Goal: Information Seeking & Learning: Find specific page/section

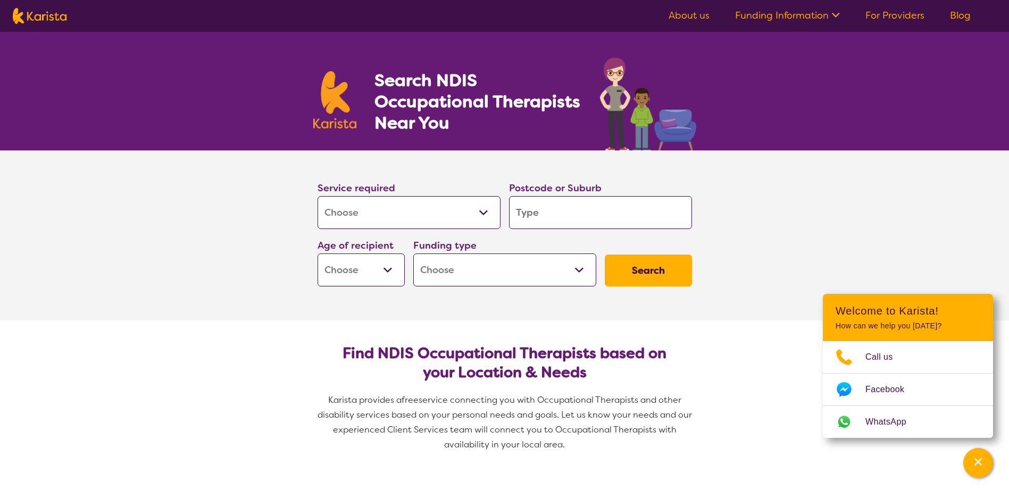
select select "[MEDICAL_DATA]"
type input "6"
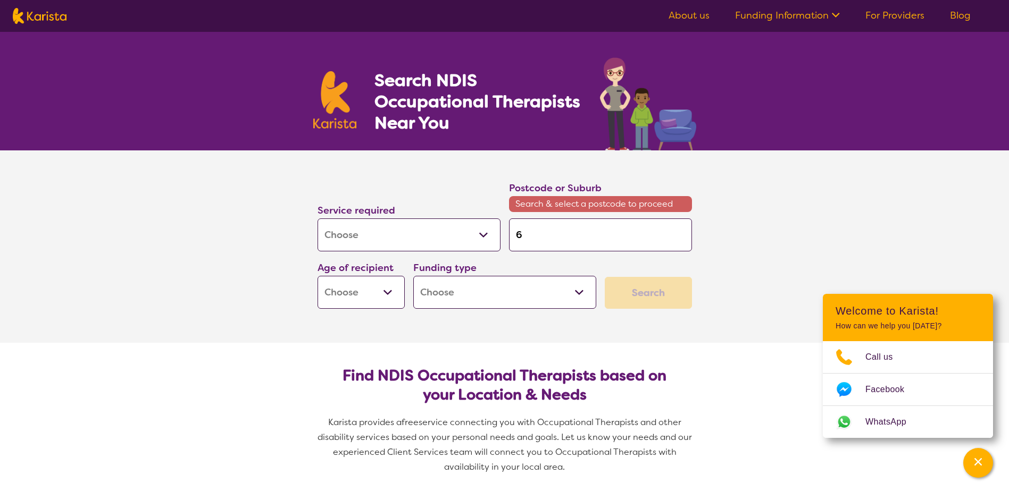
type input "60"
type input "602"
type input "6021"
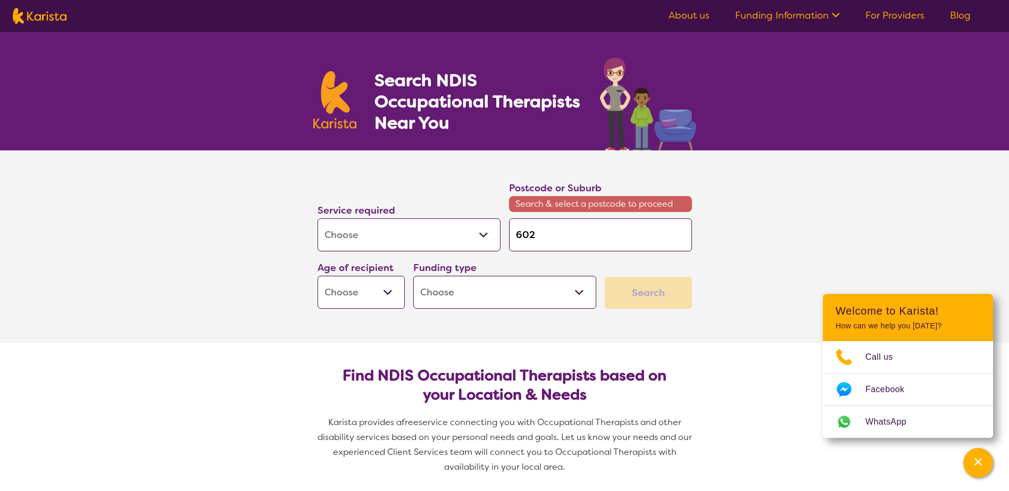
type input "6021"
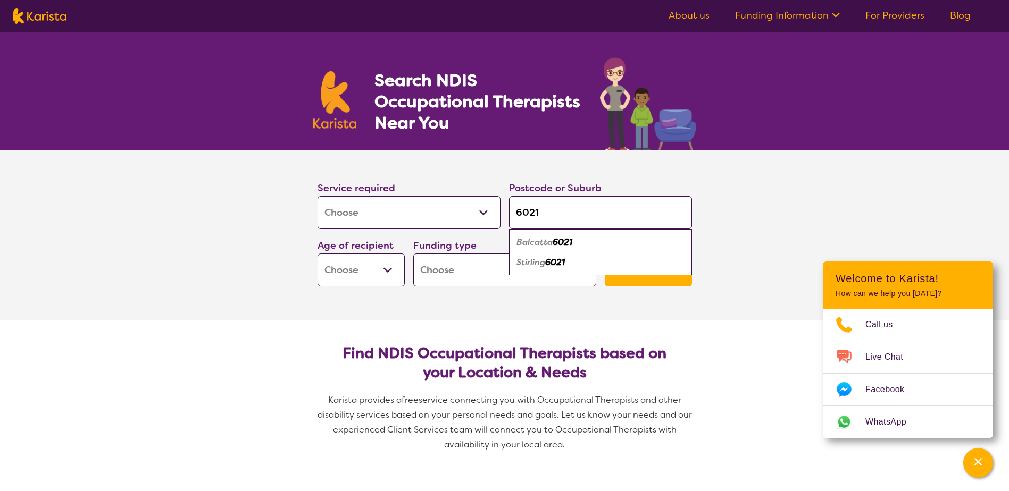
type input "6021"
click at [555, 244] on div "Funding type Home Care Package (HCP) National Disability Insurance Scheme (NDIS…" at bounding box center [504, 262] width 183 height 49
click at [357, 266] on select "Early Childhood - 0 to 9 Child - 10 to 11 Adolescent - 12 to 17 Adult - 18 to 6…" at bounding box center [360, 270] width 87 height 33
select select "AS"
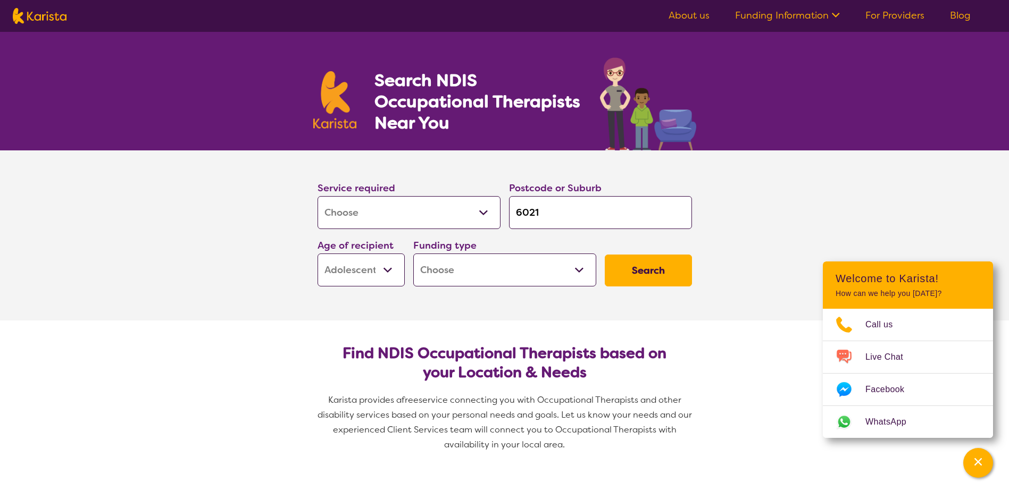
click at [317, 254] on select "Early Childhood - 0 to 9 Child - 10 to 11 Adolescent - 12 to 17 Adult - 18 to 6…" at bounding box center [360, 270] width 87 height 33
select select "AS"
click at [523, 278] on select "Home Care Package (HCP) National Disability Insurance Scheme (NDIS) I don't know" at bounding box center [504, 270] width 183 height 33
click at [664, 265] on button "Search" at bounding box center [648, 271] width 87 height 32
click at [546, 273] on select "Home Care Package (HCP) National Disability Insurance Scheme (NDIS) I don't know" at bounding box center [504, 270] width 183 height 33
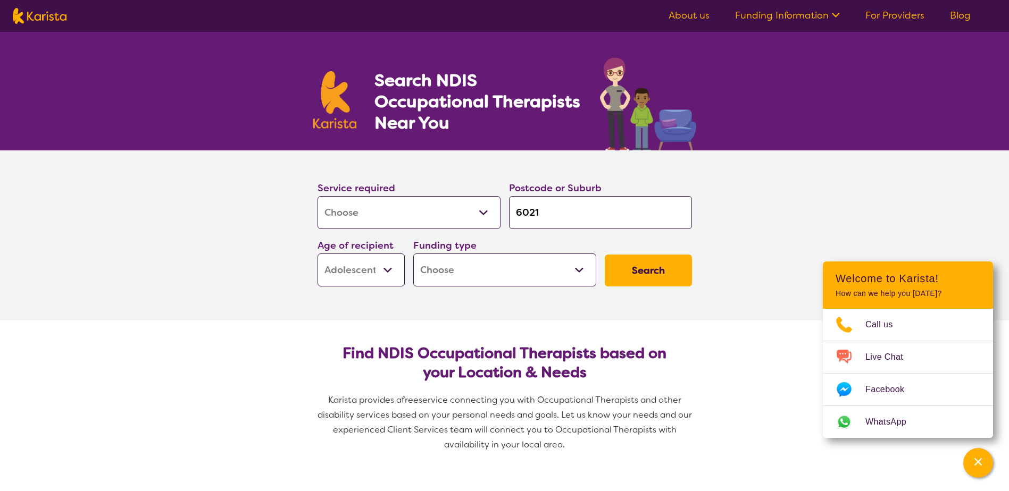
select select "i-don-t-know"
click at [413, 254] on select "Home Care Package (HCP) National Disability Insurance Scheme (NDIS) I don't know" at bounding box center [504, 270] width 183 height 33
select select "i-don-t-know"
click at [644, 272] on button "Search" at bounding box center [648, 271] width 87 height 32
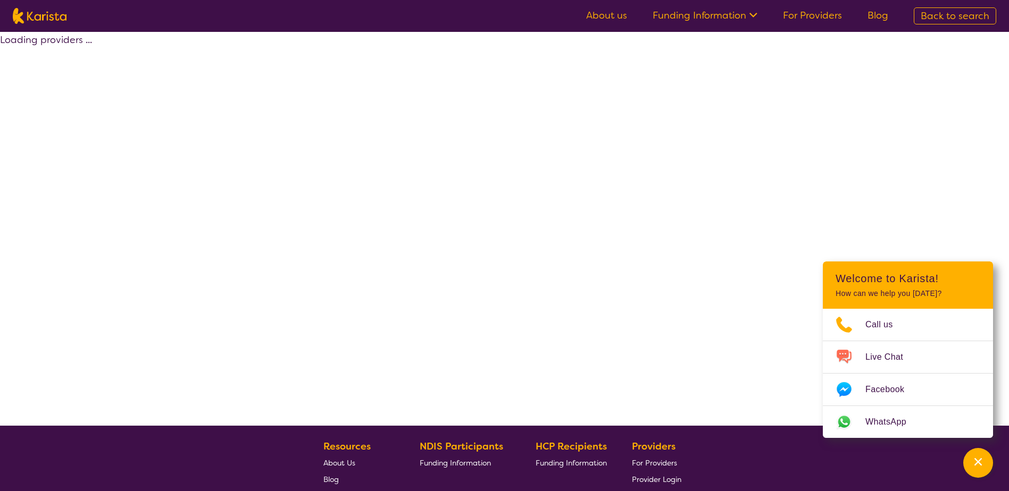
select select "[MEDICAL_DATA]"
select select "AS"
